Goal: Information Seeking & Learning: Compare options

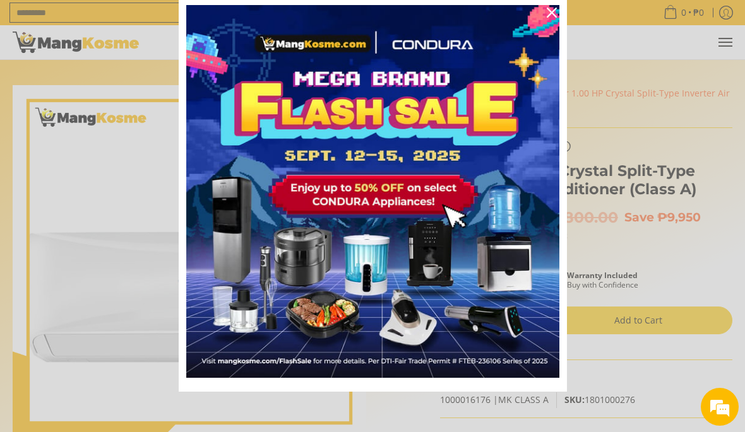
scroll to position [43, 0]
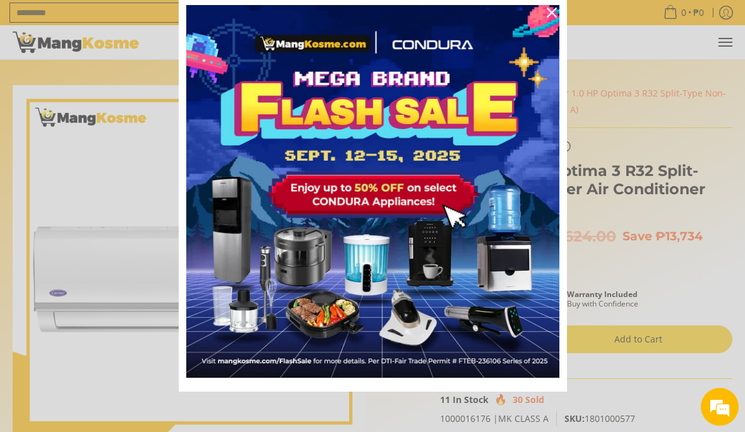
scroll to position [43, 0]
